Goal: Understand process/instructions: Learn how to perform a task or action

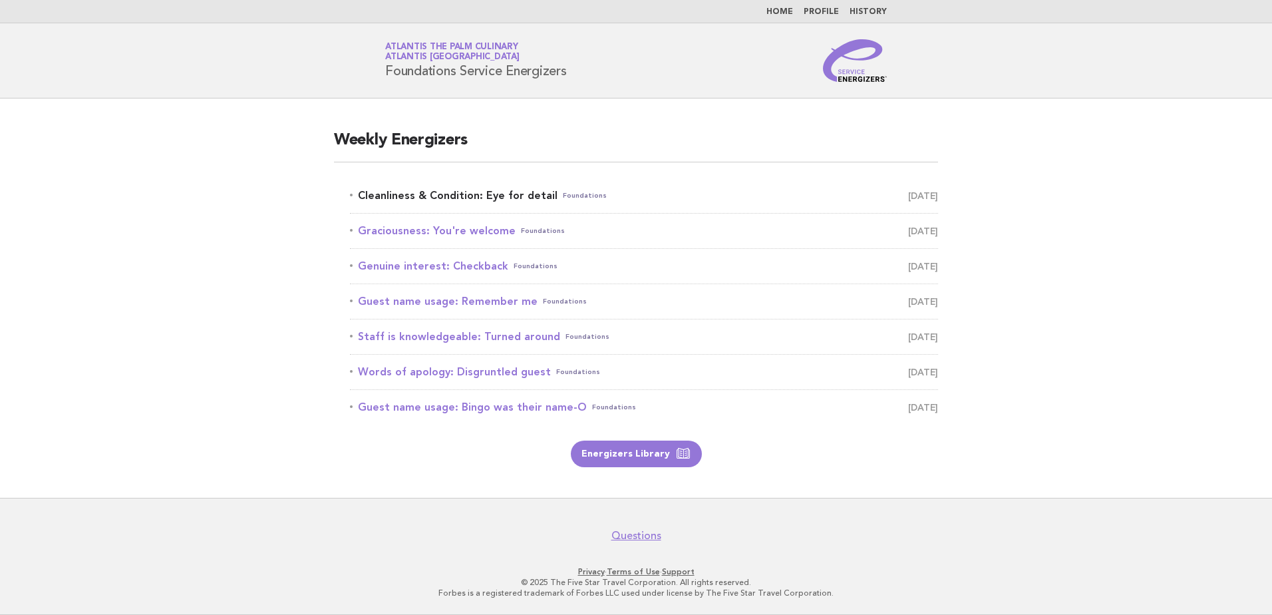
click at [440, 199] on link "Cleanliness & Condition: Eye for detail Foundations [DATE]" at bounding box center [644, 195] width 588 height 19
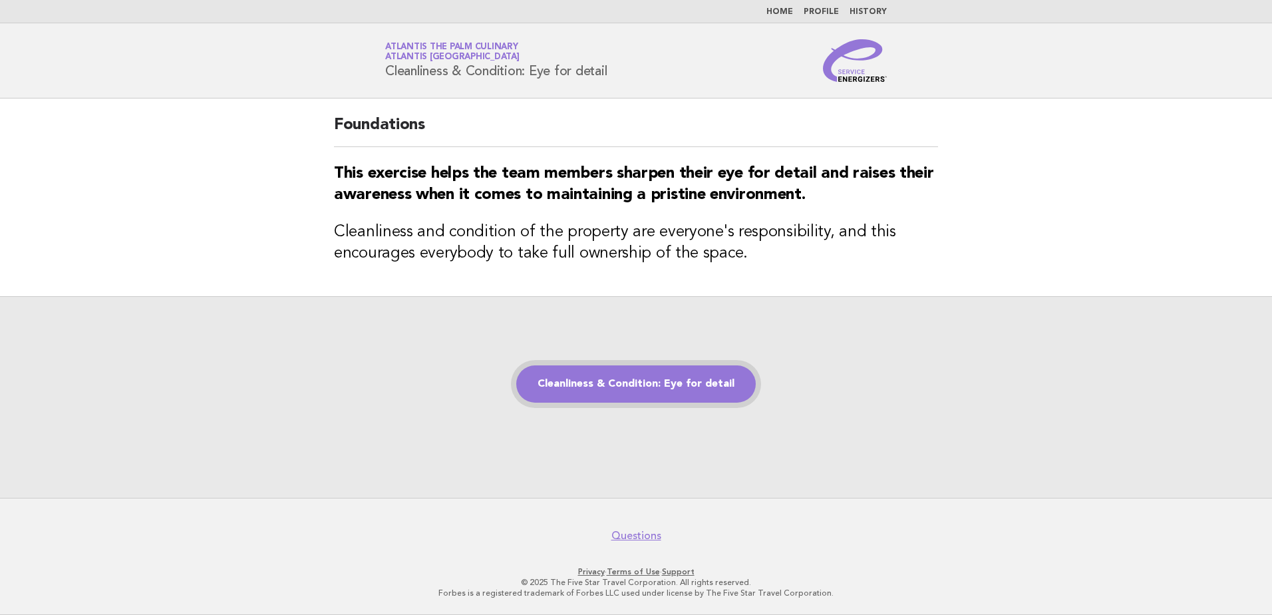
click at [717, 387] on link "Cleanliness & Condition: Eye for detail" at bounding box center [636, 383] width 240 height 37
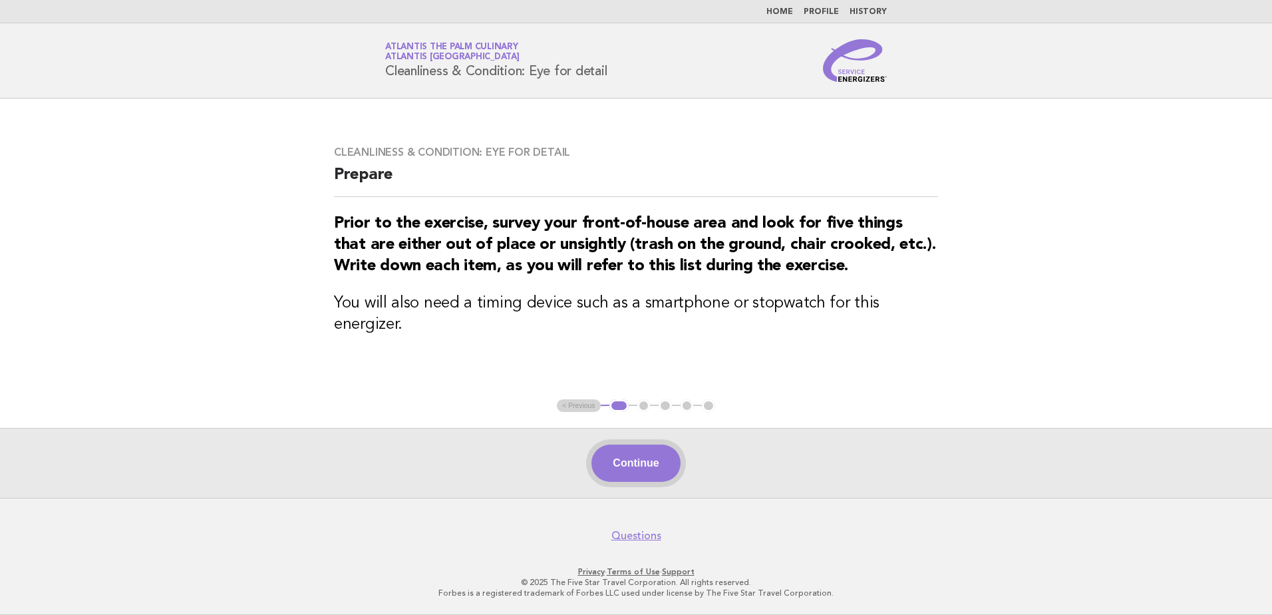
click at [672, 450] on button "Continue" at bounding box center [636, 463] width 89 height 37
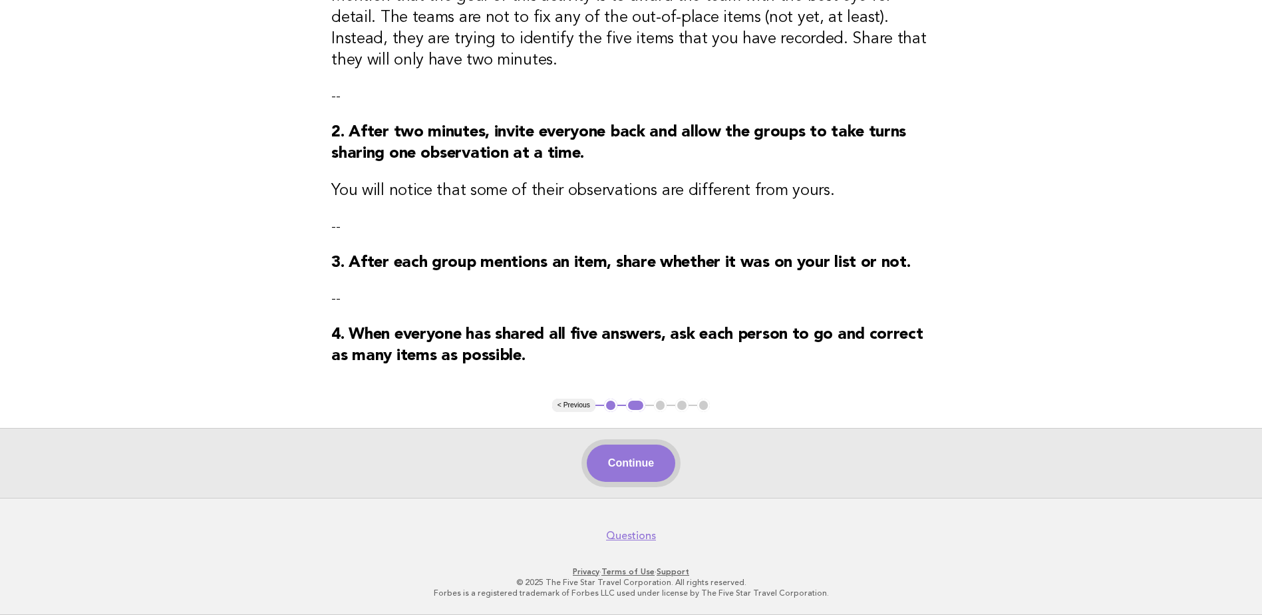
click at [634, 468] on button "Continue" at bounding box center [631, 463] width 89 height 37
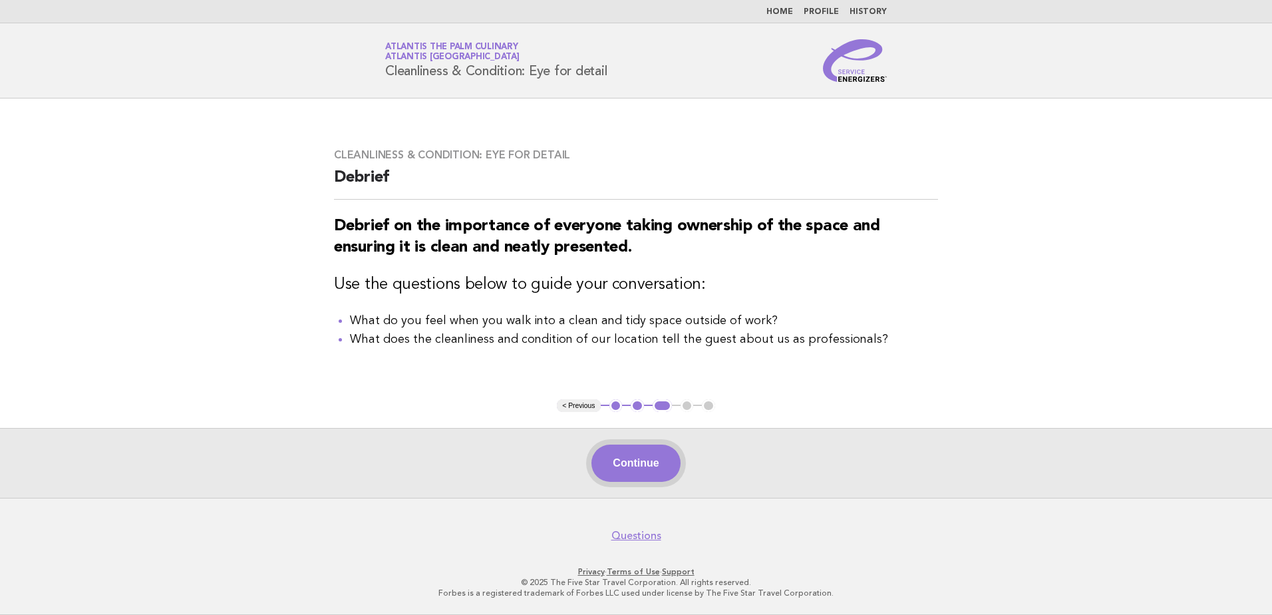
click at [614, 462] on button "Continue" at bounding box center [636, 463] width 89 height 37
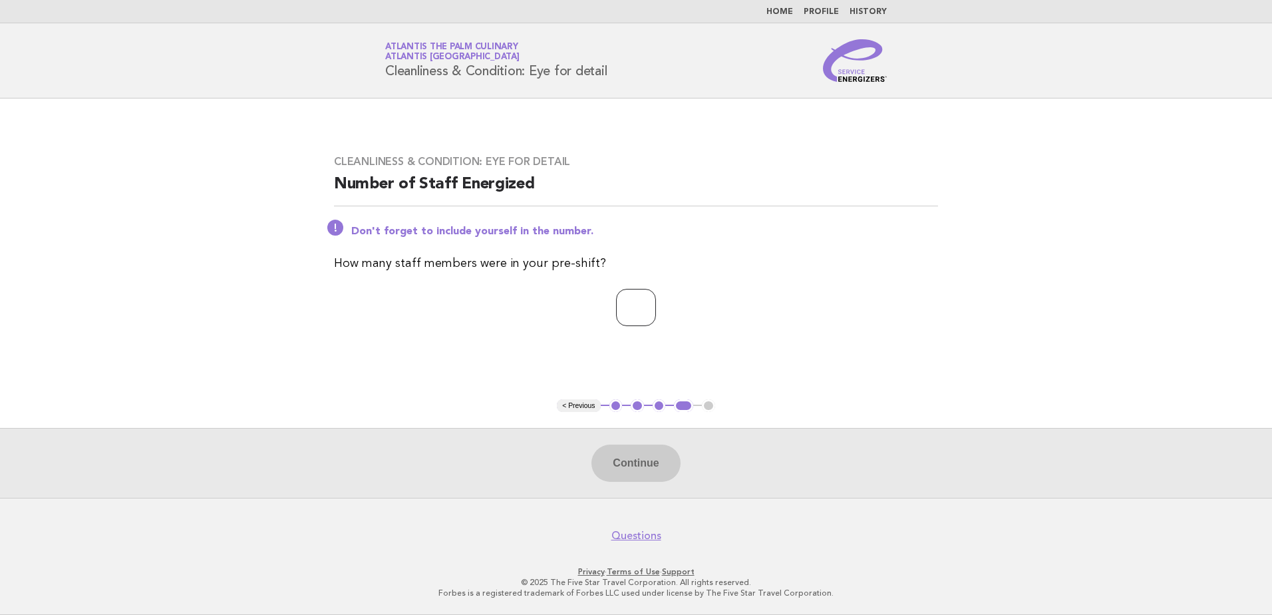
click at [631, 305] on input "number" at bounding box center [636, 307] width 40 height 37
type input "**"
click at [628, 449] on button "Continue" at bounding box center [636, 463] width 89 height 37
